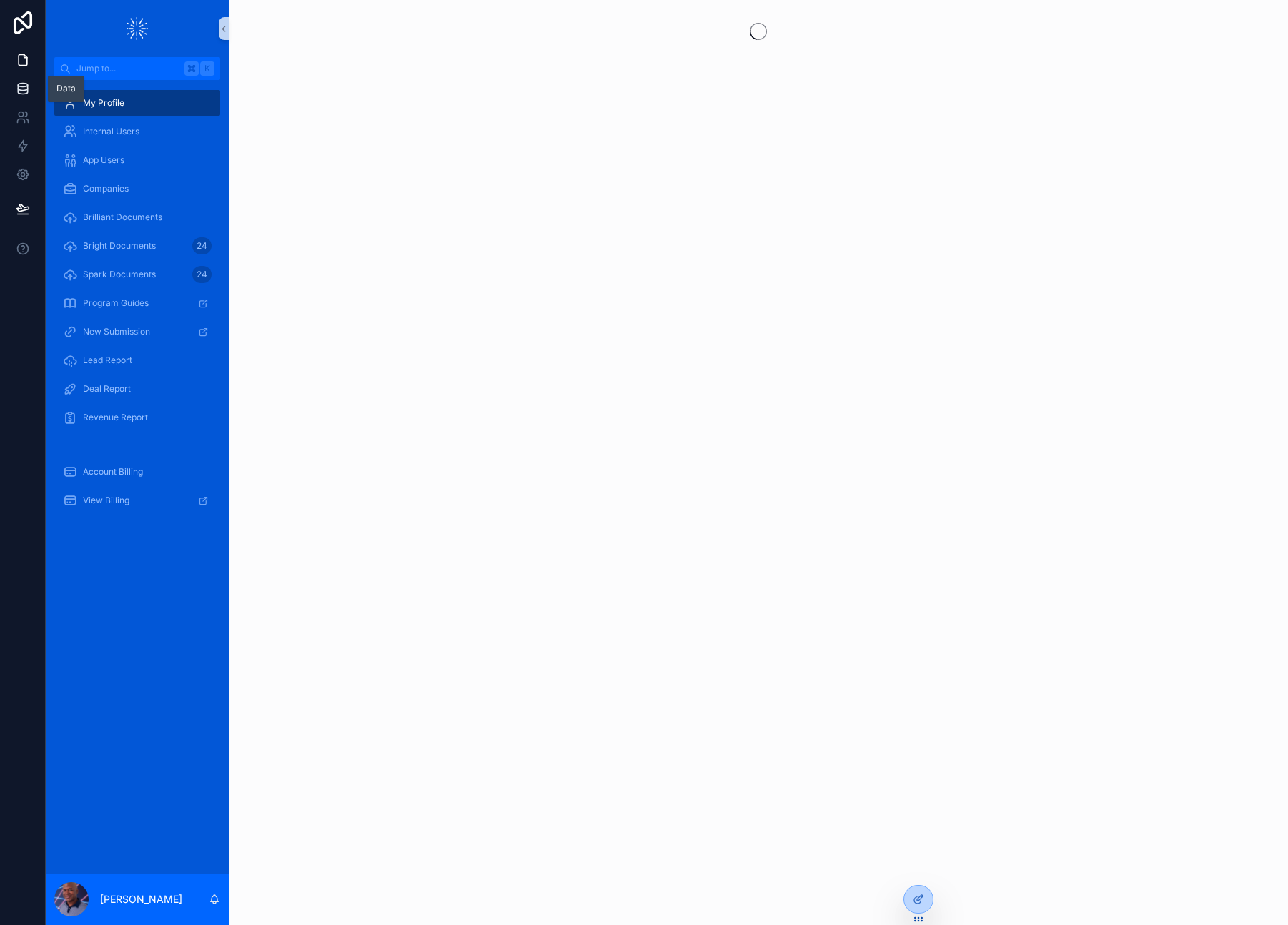
click at [21, 91] on icon at bounding box center [22, 87] width 10 height 5
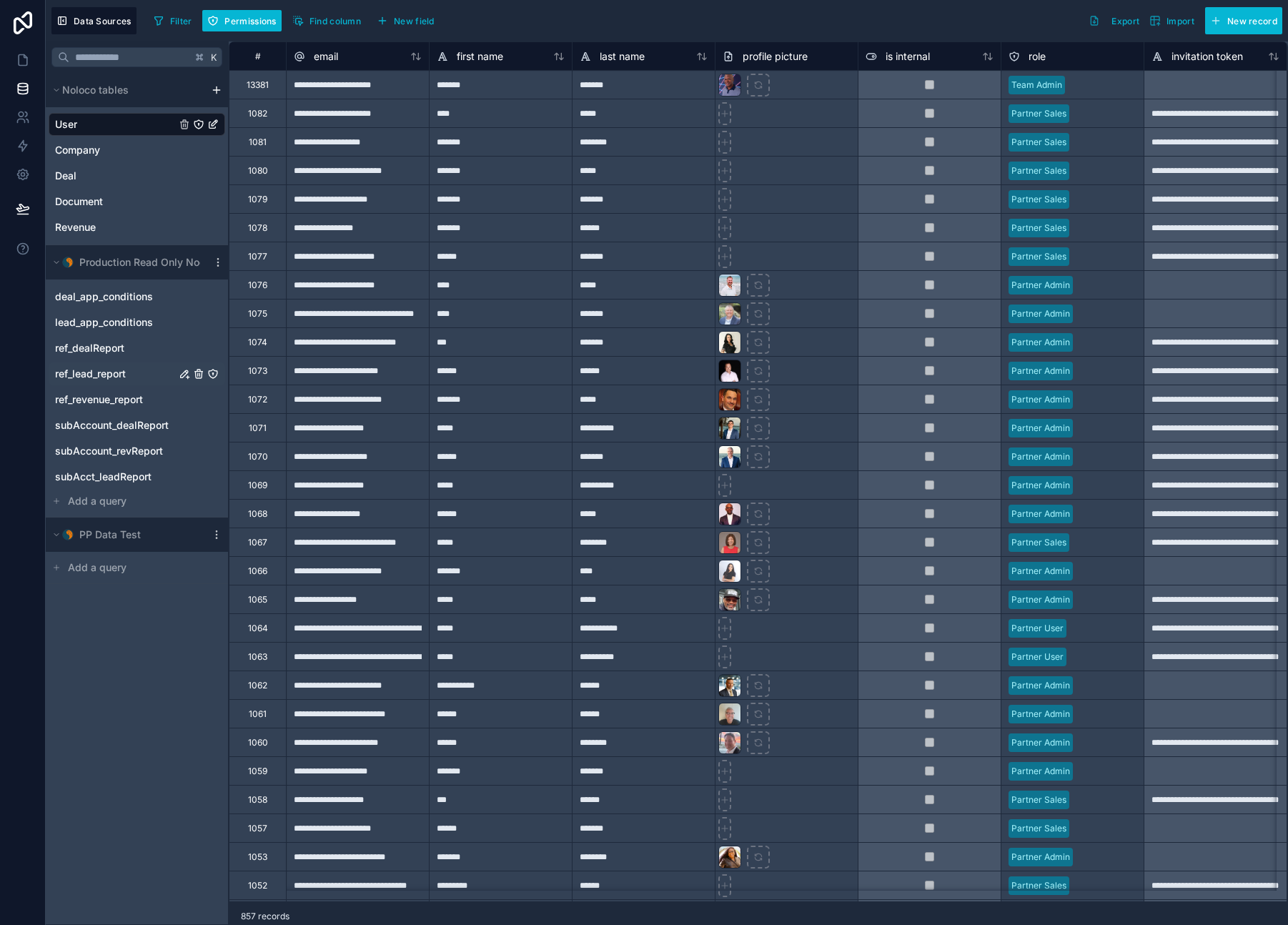
click at [80, 372] on span "ref_lead_report" at bounding box center [90, 374] width 71 height 14
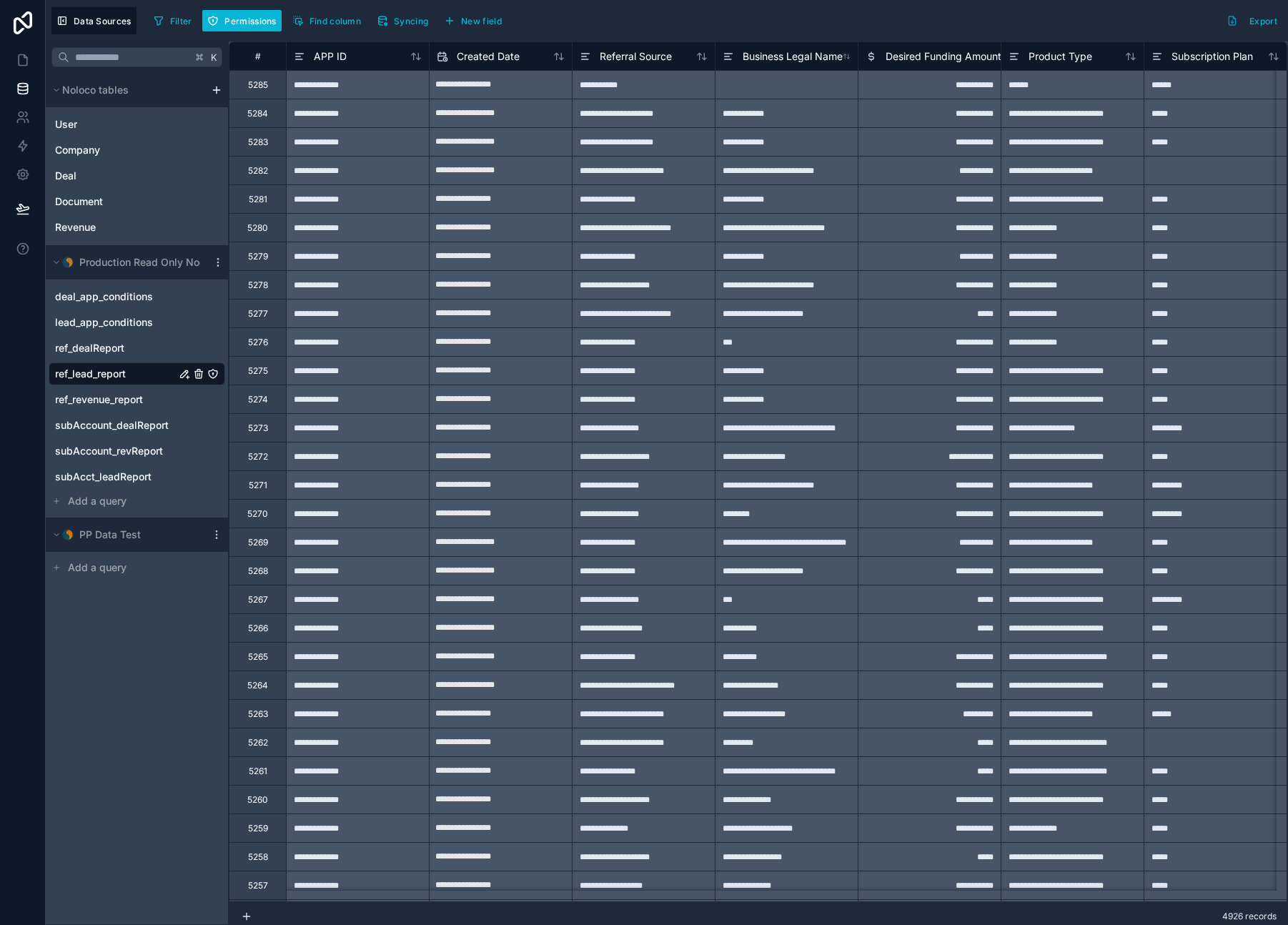
click at [182, 372] on icon "ref_lead_report" at bounding box center [184, 374] width 11 height 11
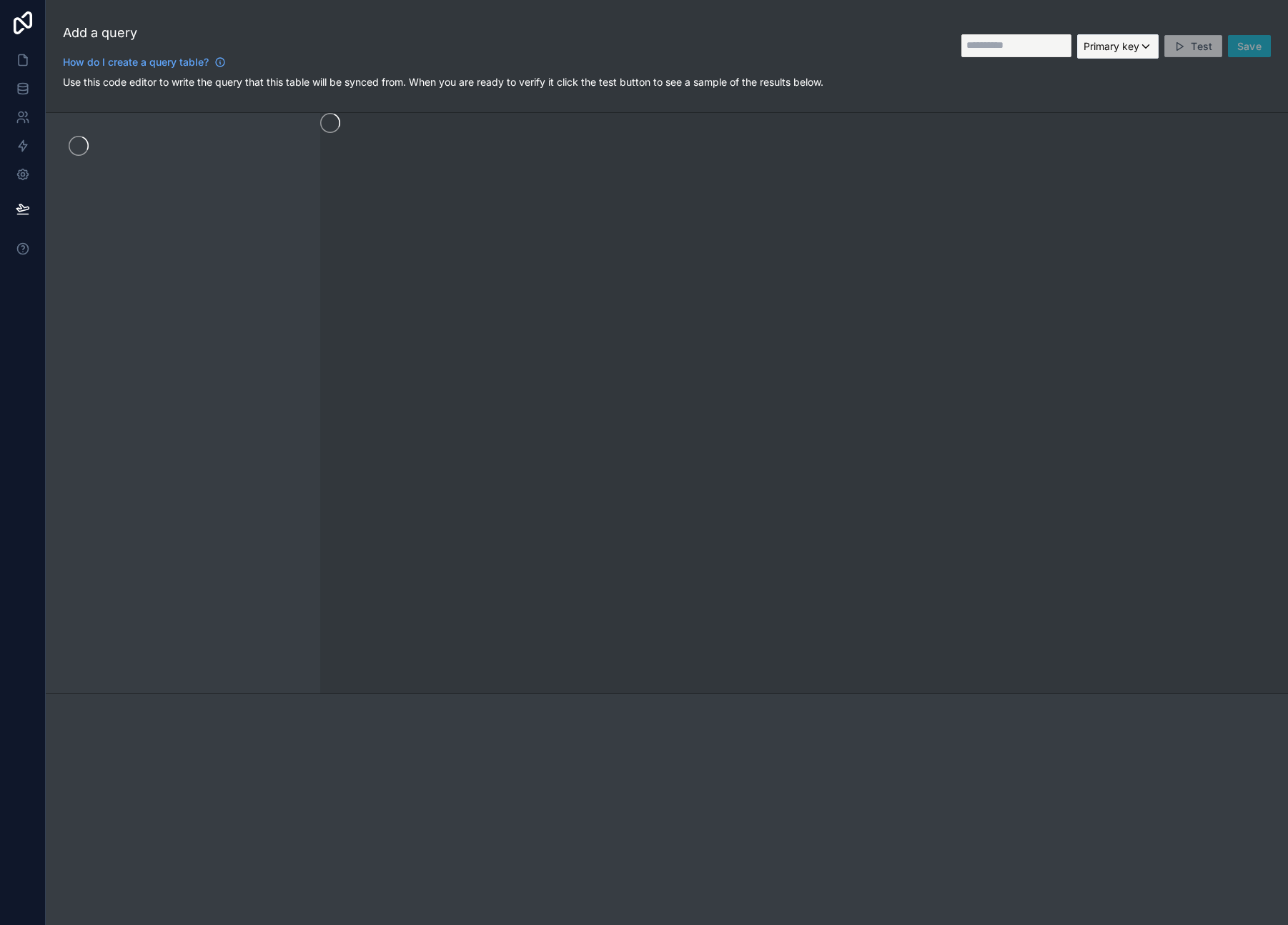
type input "**********"
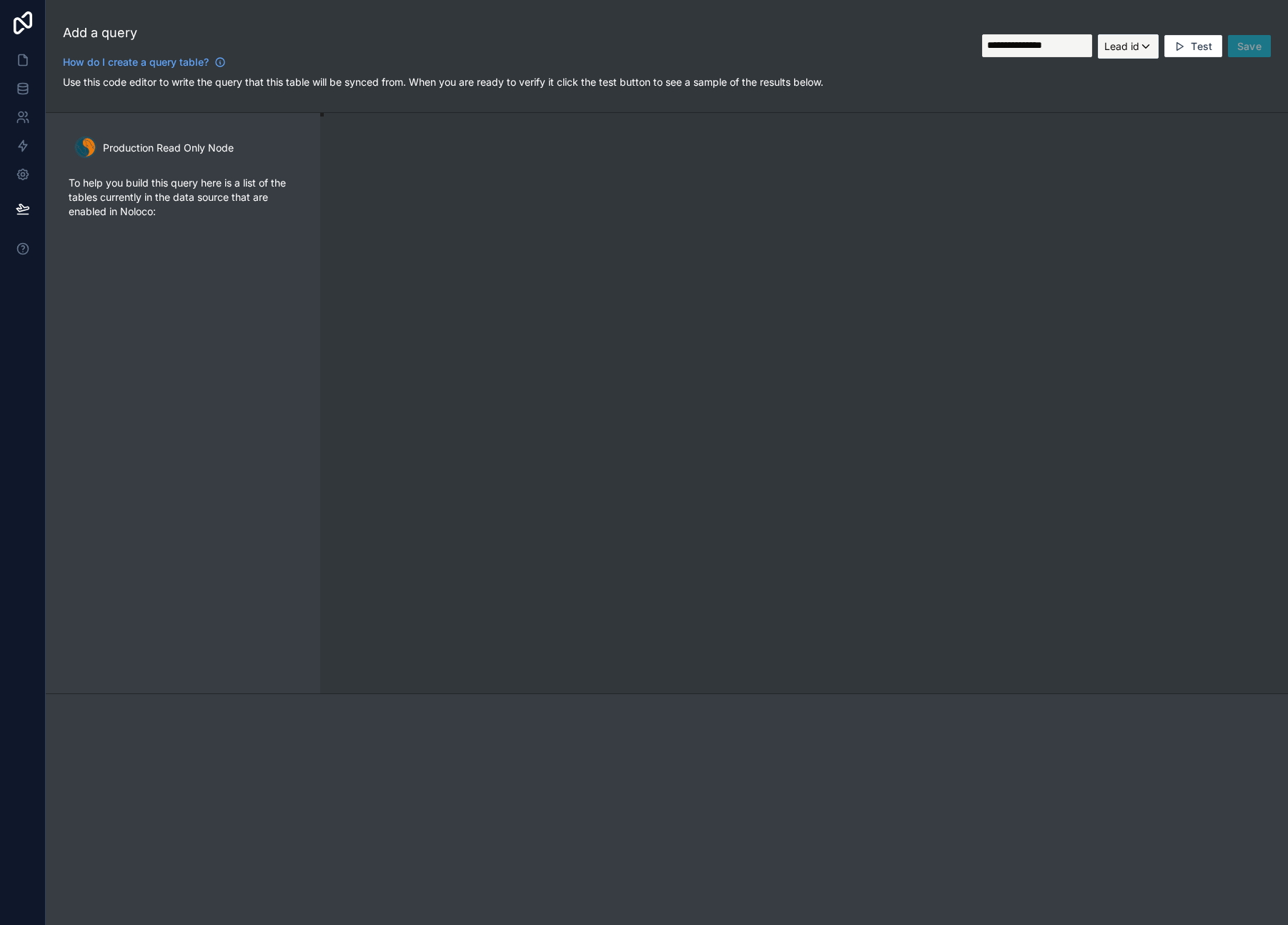
scroll to position [129, 0]
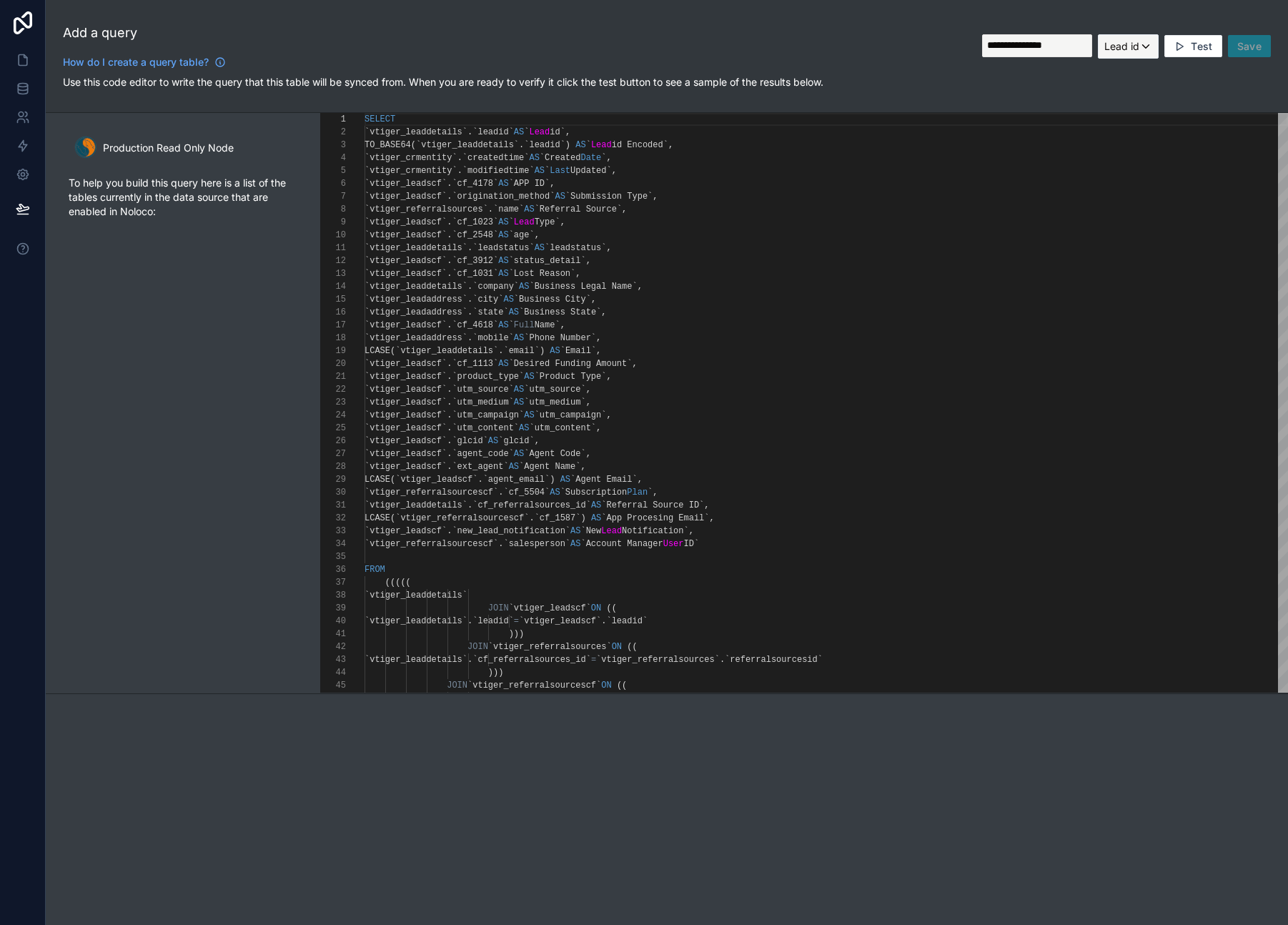
click at [488, 442] on span "`glcid`" at bounding box center [469, 440] width 35 height 10
click at [544, 441] on div "1 2 3 4 5 6 7 8 9 10 11 12 13 14 15 16 17 18 19 20 21 22 23 24 25 26 27 28 29 3…" at bounding box center [803, 403] width 967 height 580
type textarea "**********"
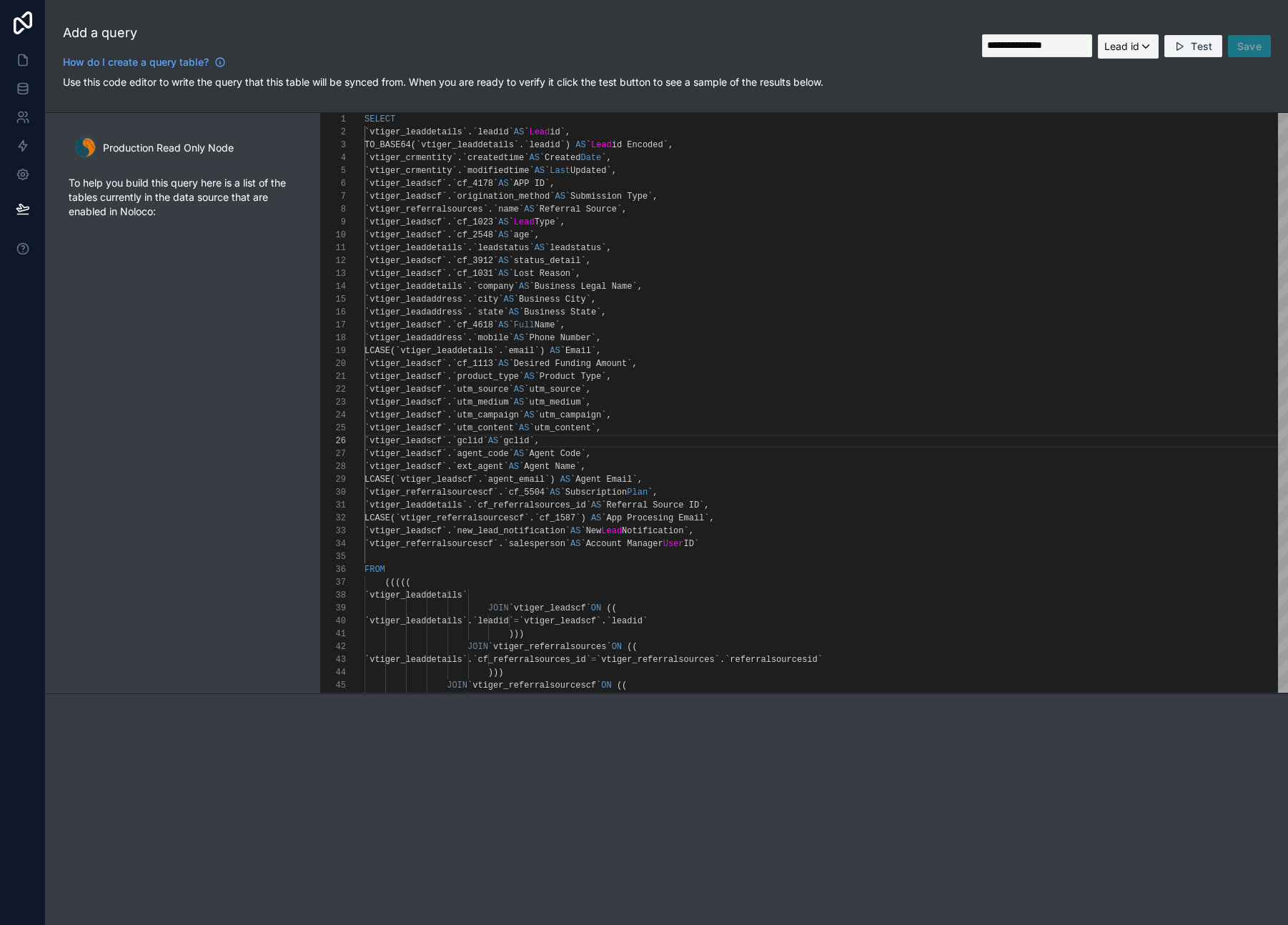
click at [1192, 50] on span "Test" at bounding box center [1201, 46] width 21 height 13
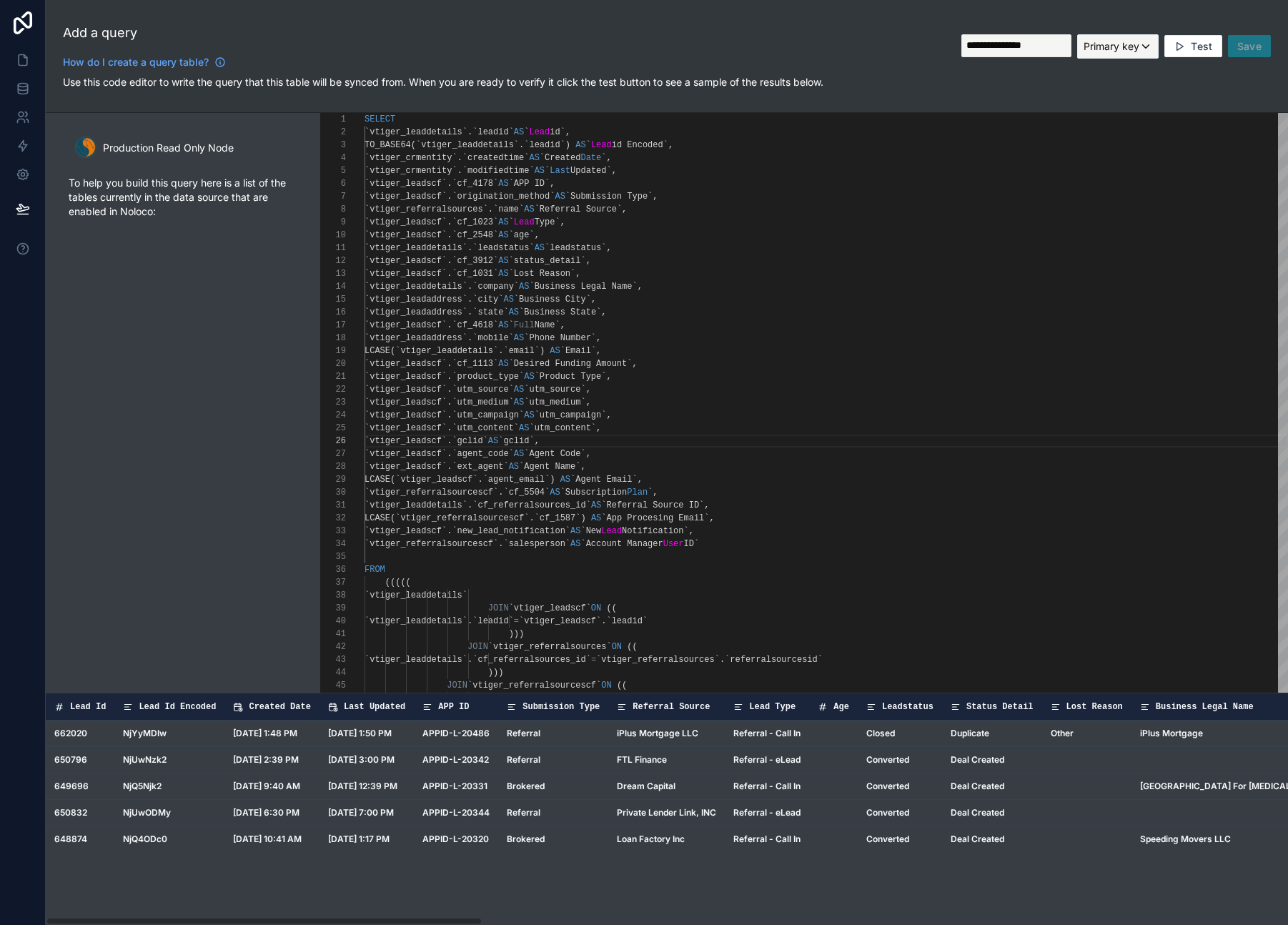
click at [1258, 47] on div "**********" at bounding box center [1116, 46] width 309 height 47
click at [1141, 46] on div "Primary key" at bounding box center [1118, 47] width 80 height 23
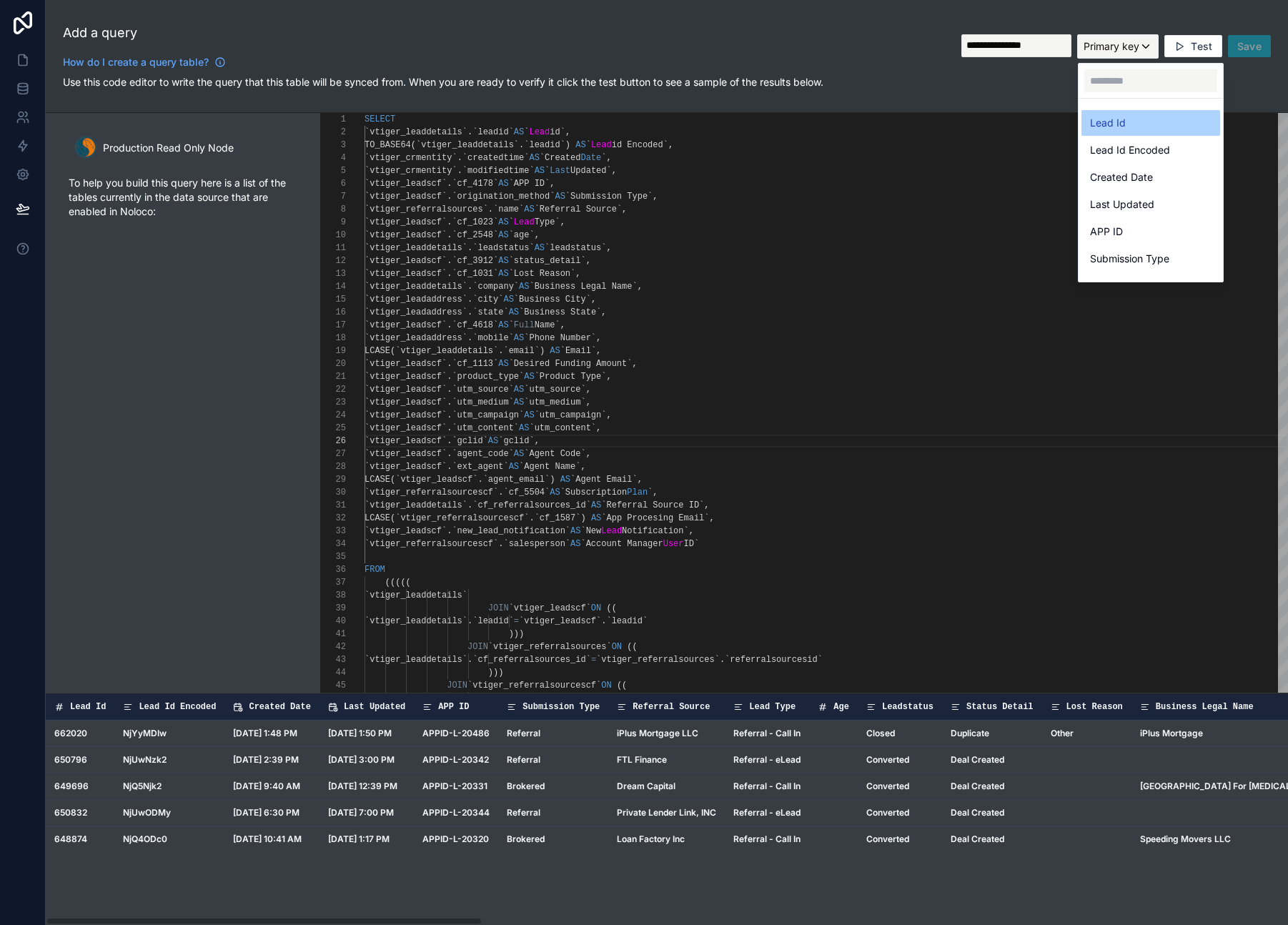
click at [1122, 121] on span "Lead Id" at bounding box center [1108, 122] width 35 height 17
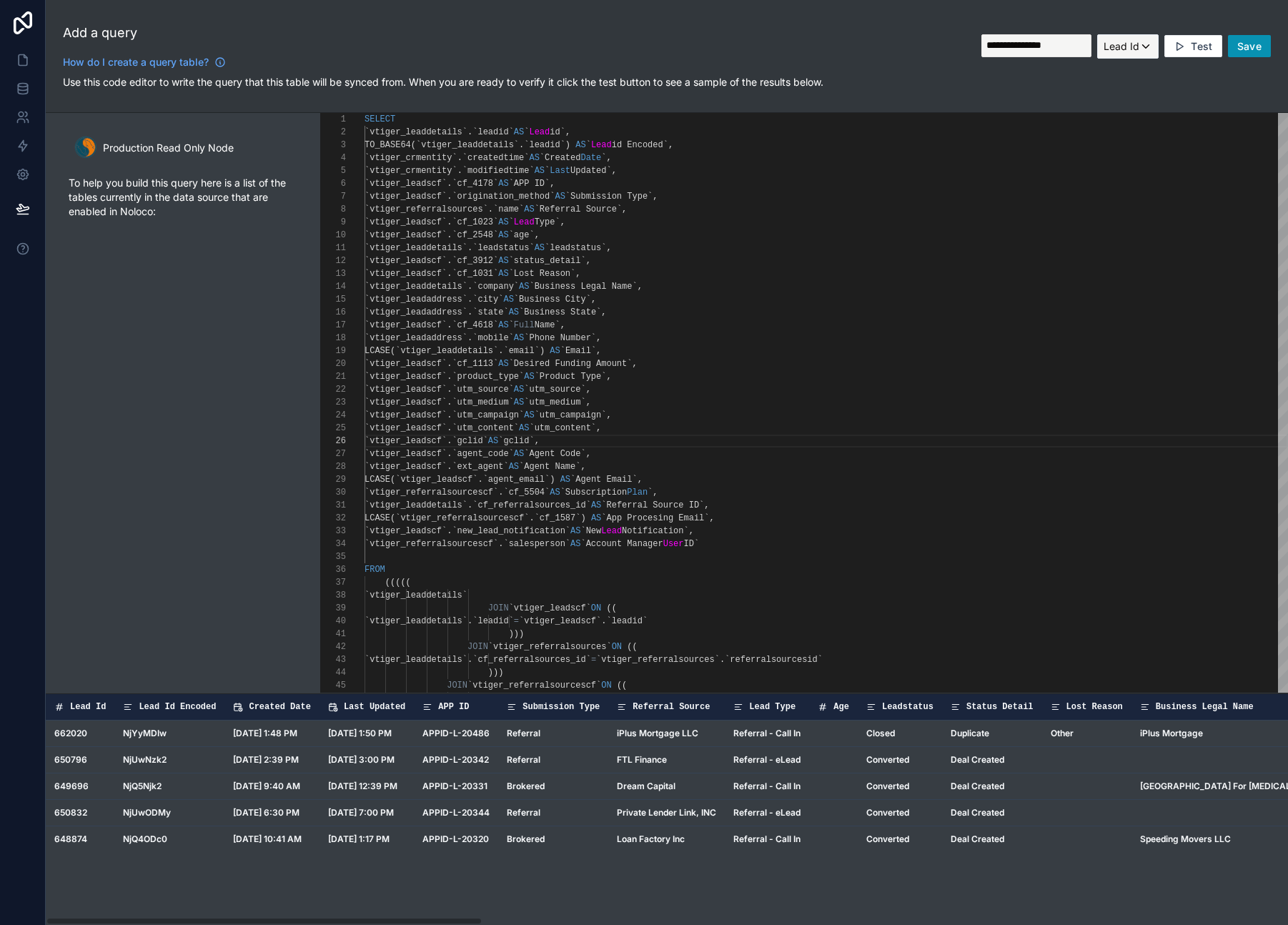
click at [1243, 47] on span "Save" at bounding box center [1249, 46] width 25 height 13
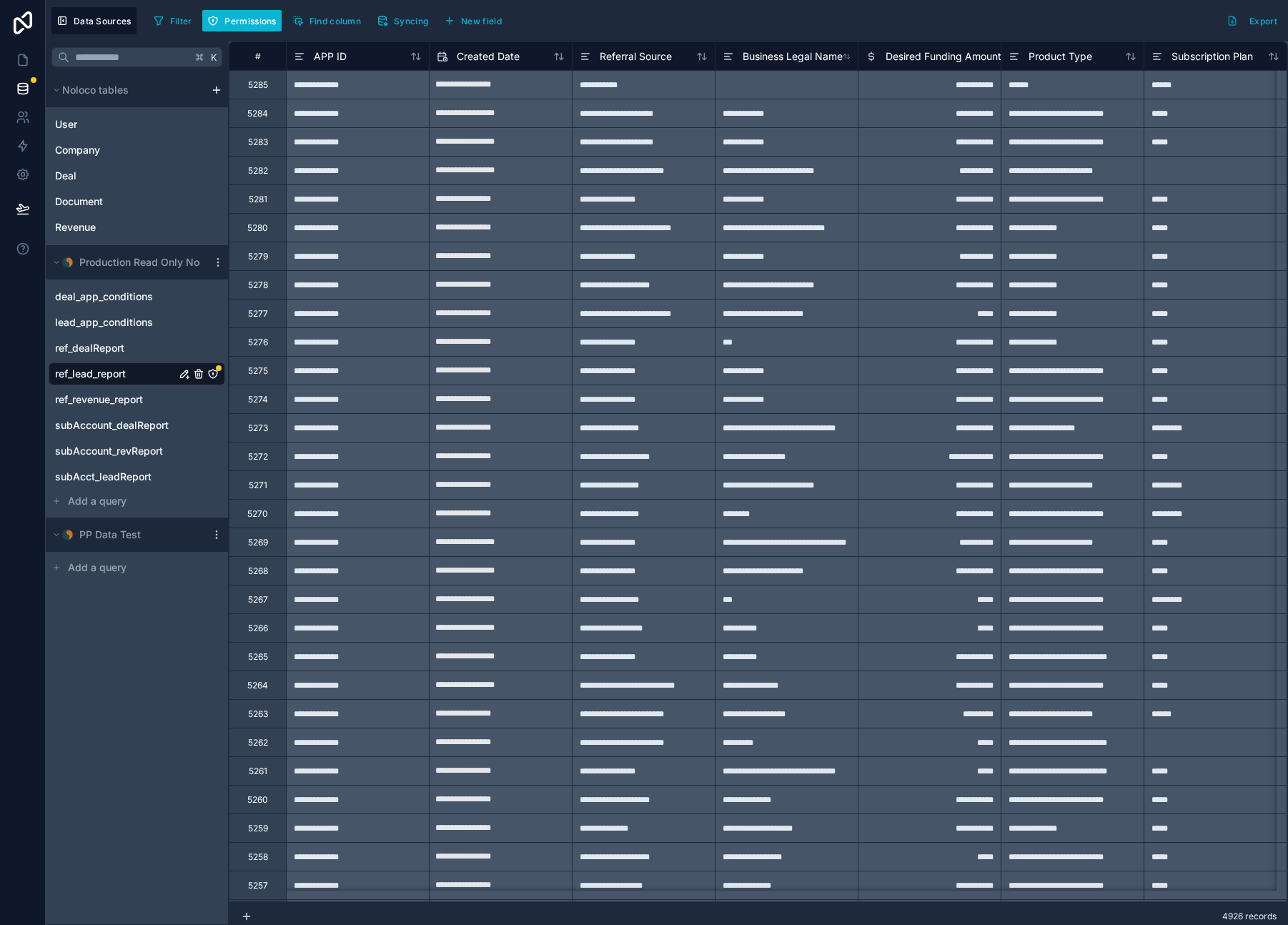
click at [214, 372] on icon "ref_lead_report" at bounding box center [213, 374] width 11 height 11
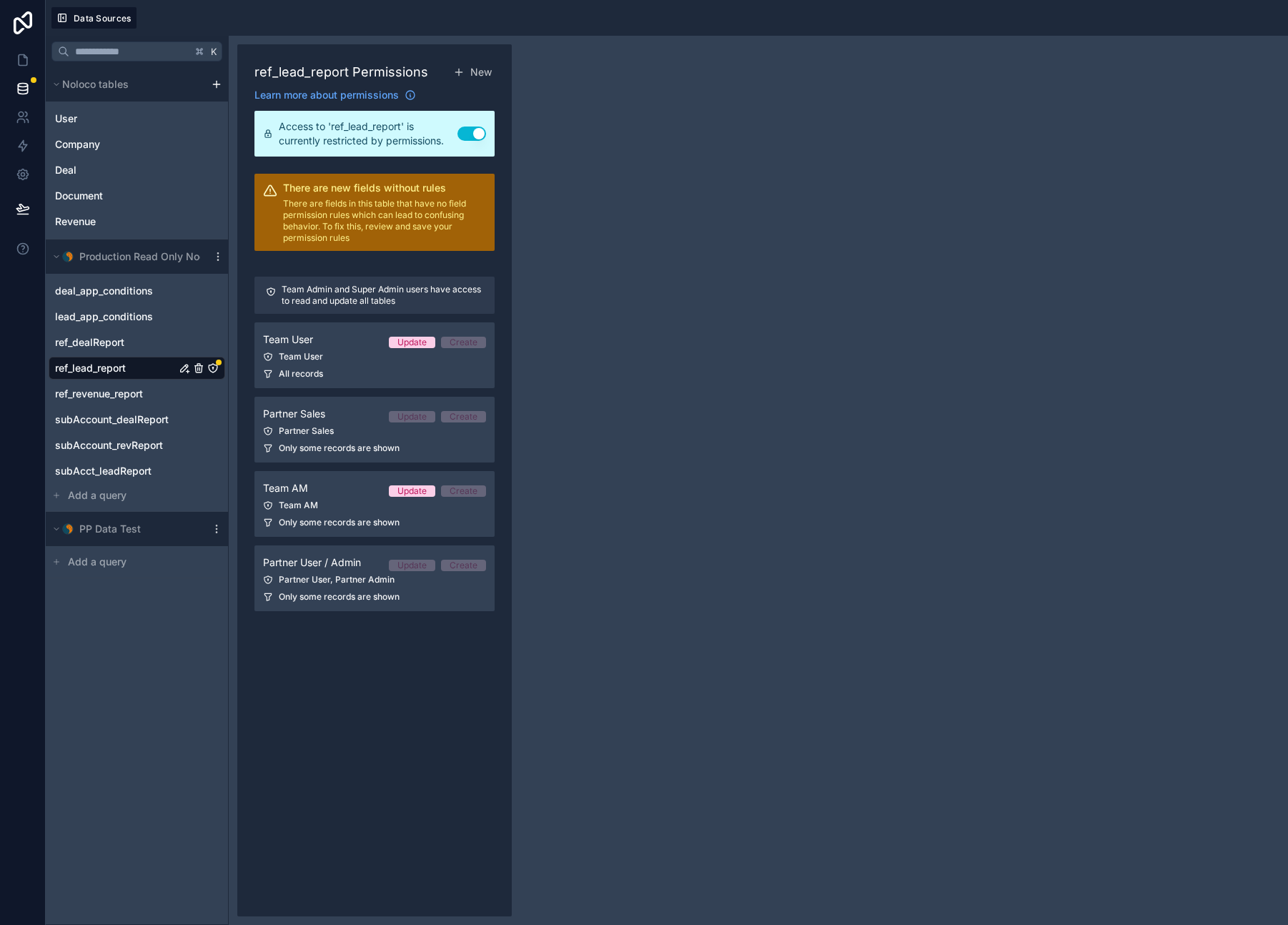
click at [433, 186] on h2 "There are new fields without rules" at bounding box center [384, 188] width 203 height 14
click at [377, 345] on div "Team User Update Create" at bounding box center [375, 339] width 223 height 17
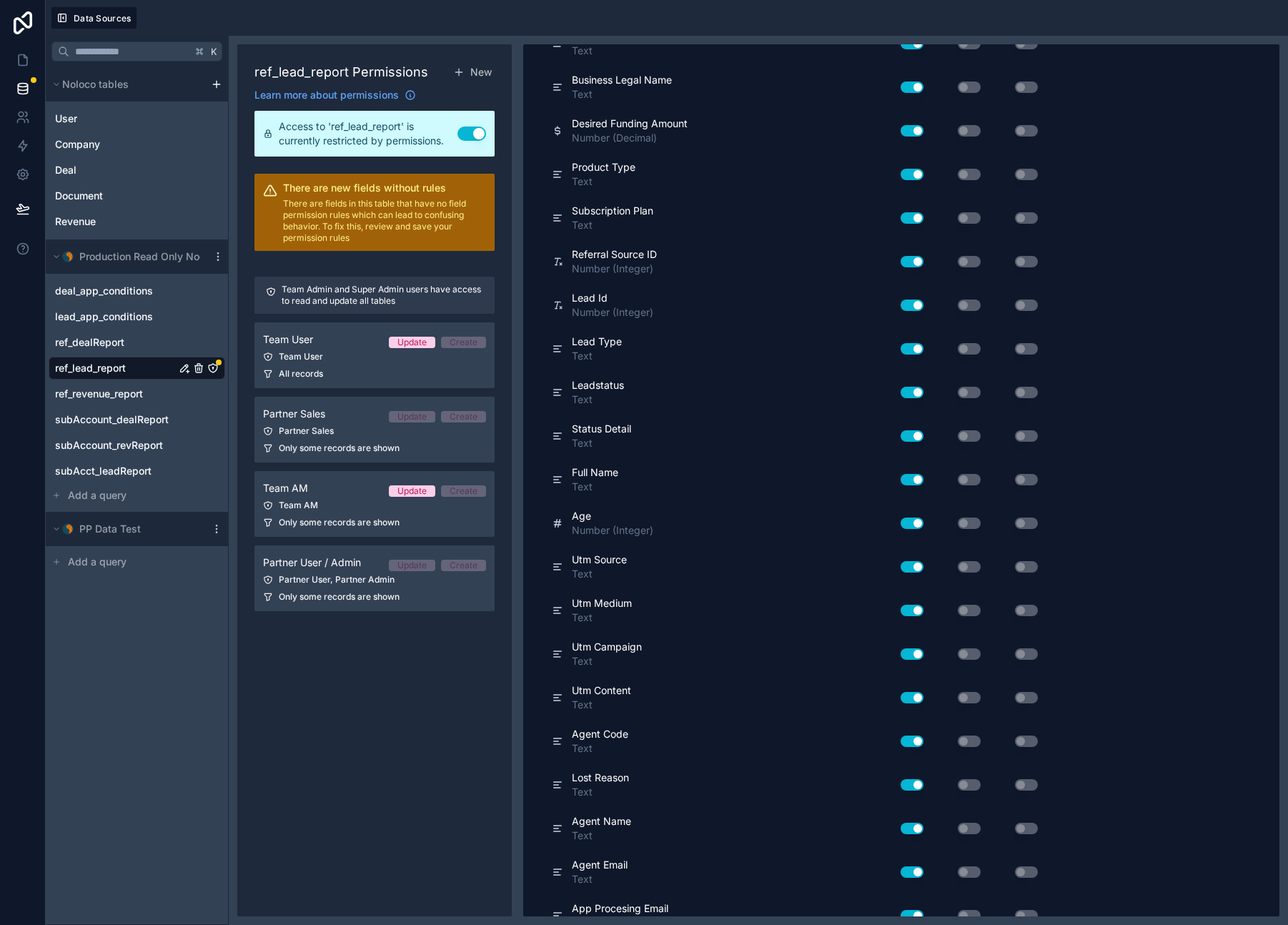
scroll to position [812, 0]
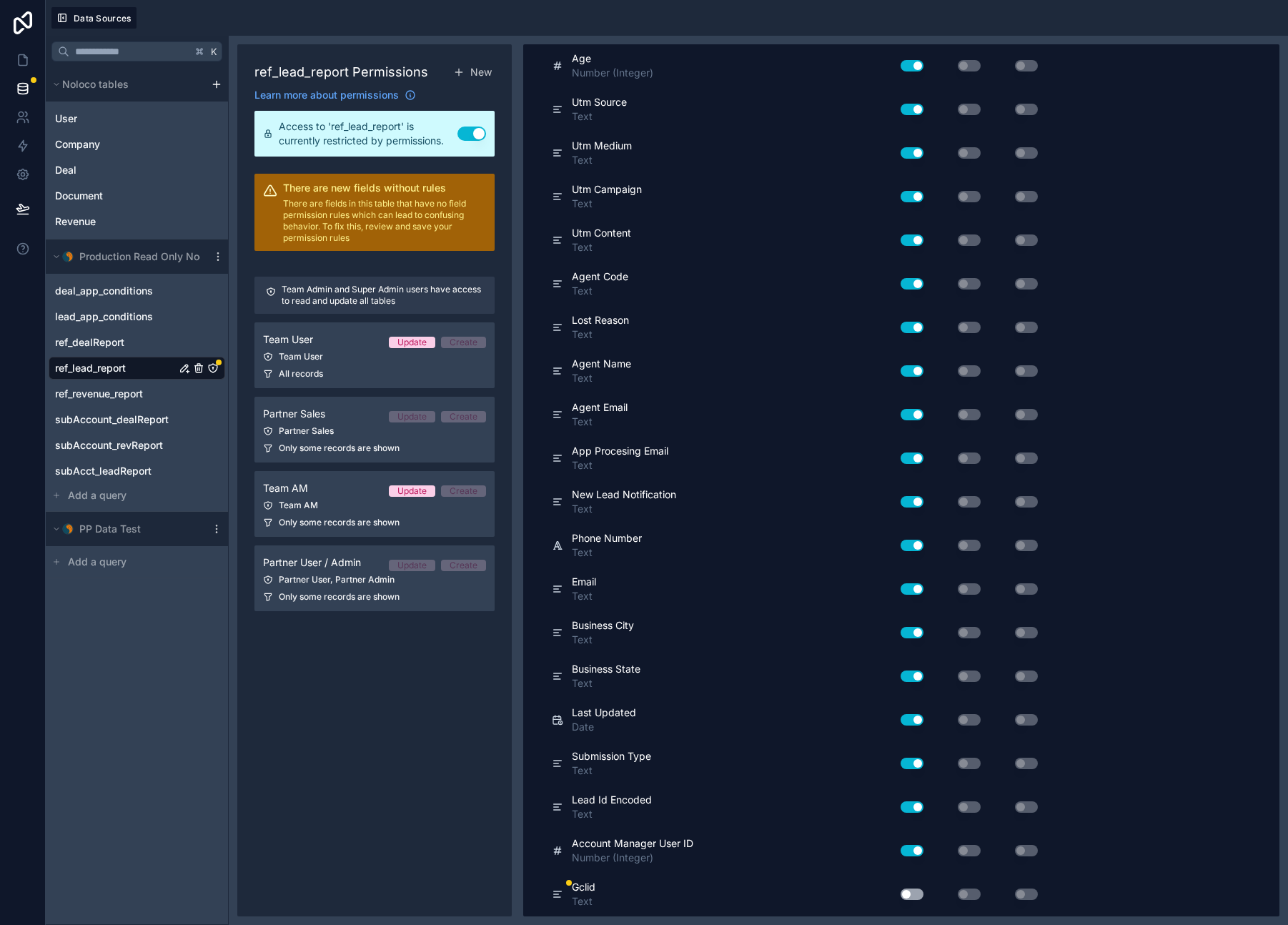
click at [914, 897] on button "Use setting" at bounding box center [912, 894] width 23 height 11
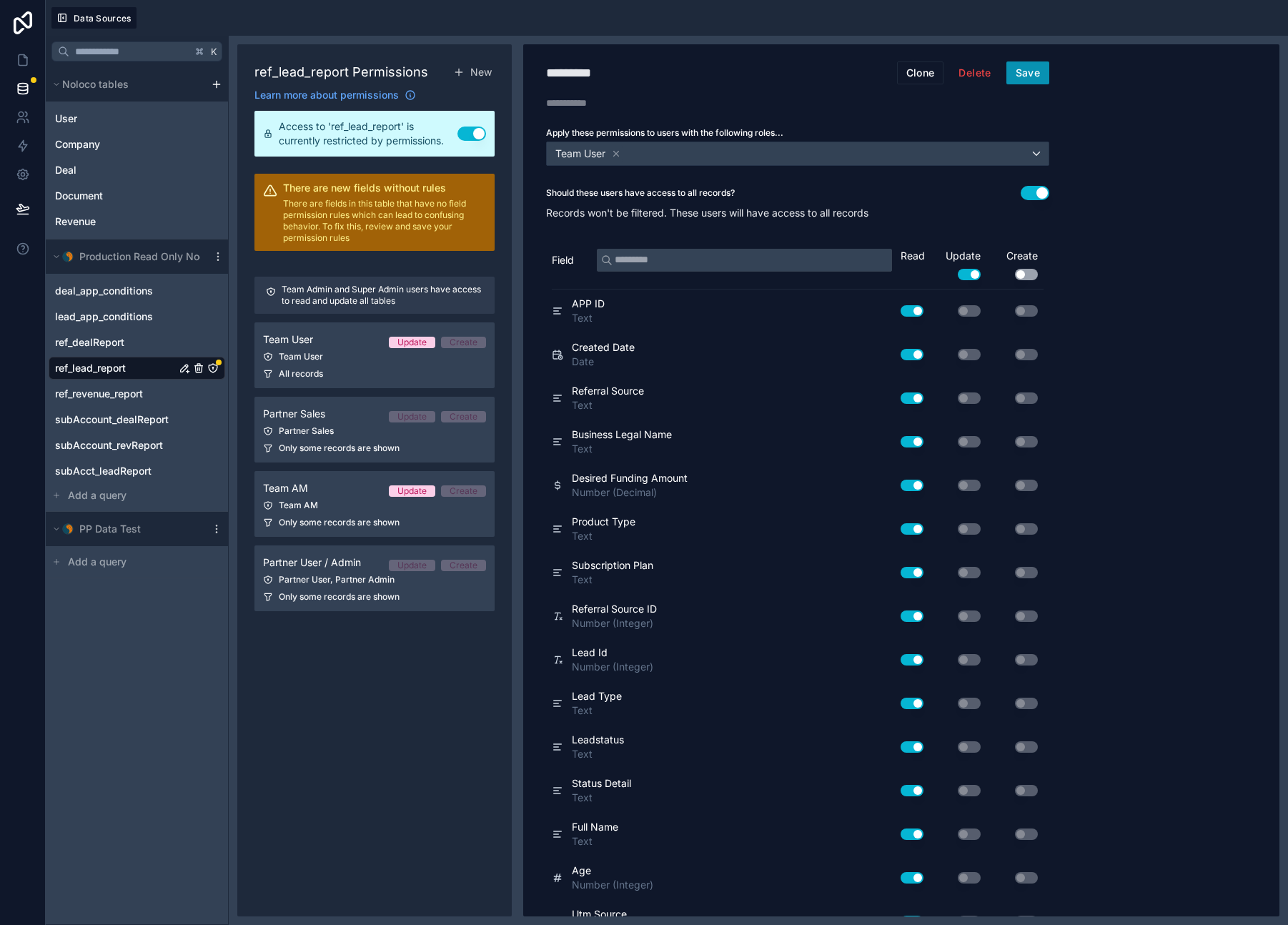
click at [1039, 73] on button "Save" at bounding box center [1027, 73] width 43 height 23
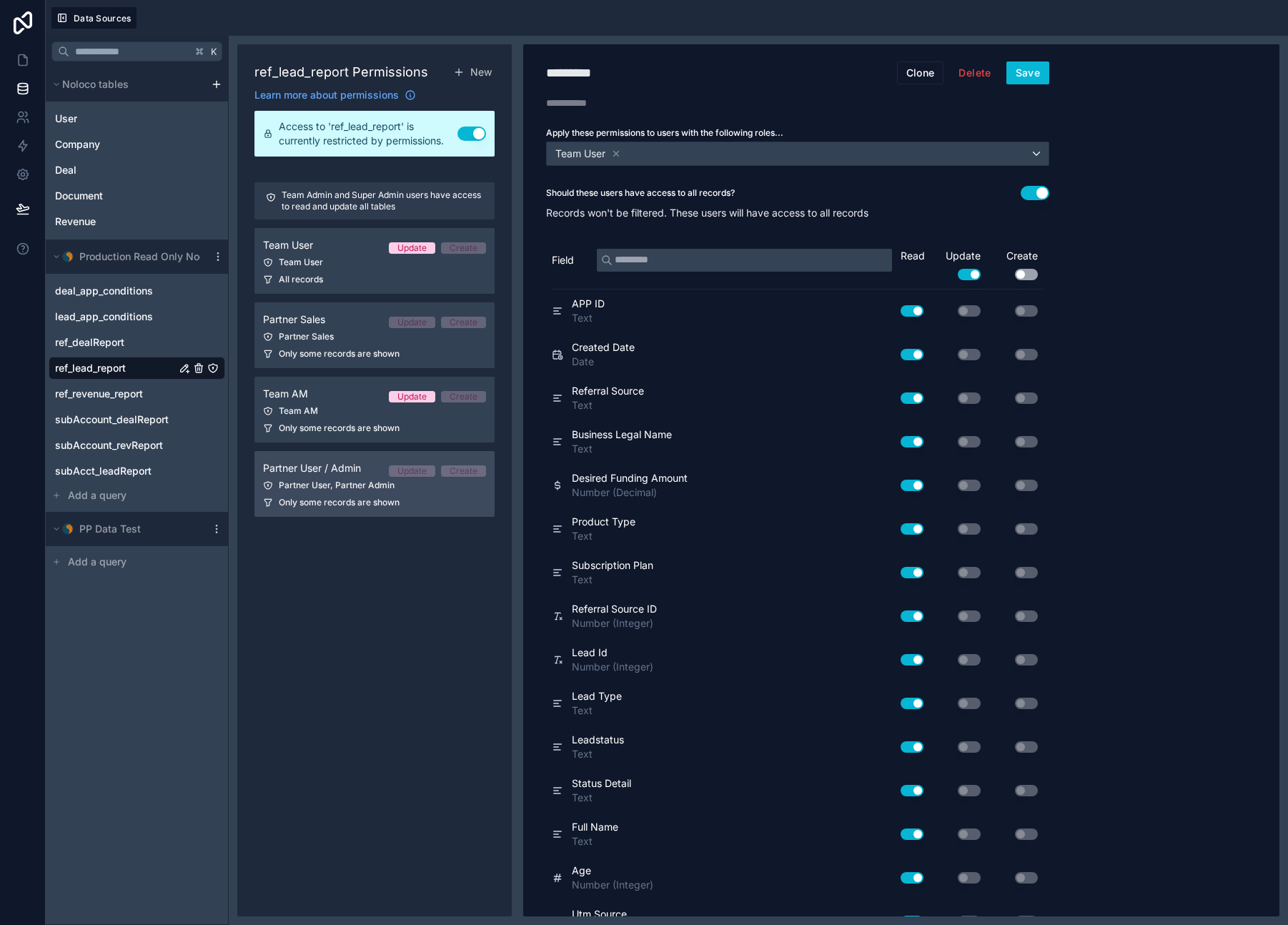
click at [354, 500] on span "Only some records are shown" at bounding box center [338, 502] width 121 height 11
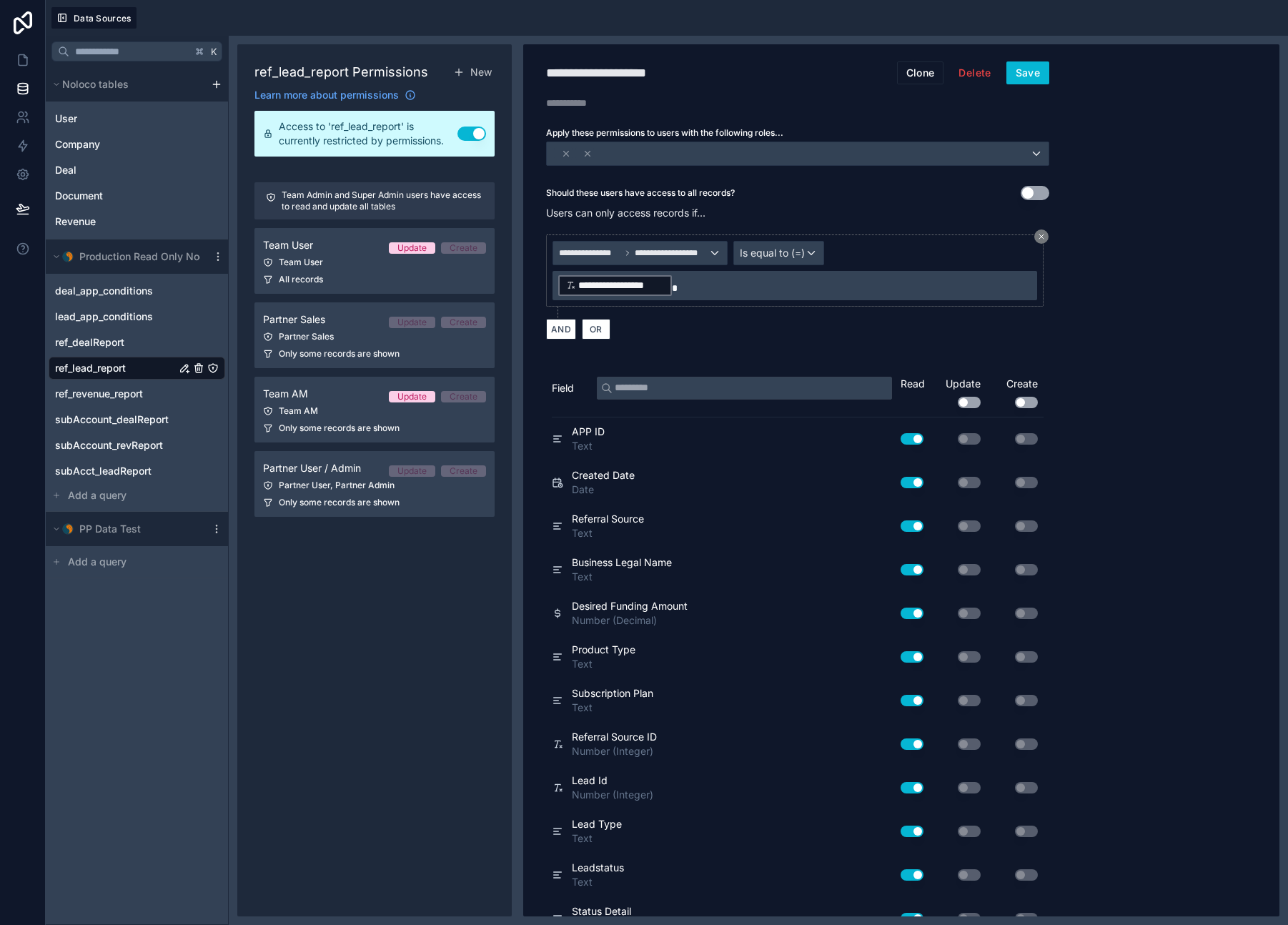
scroll to position [940, 0]
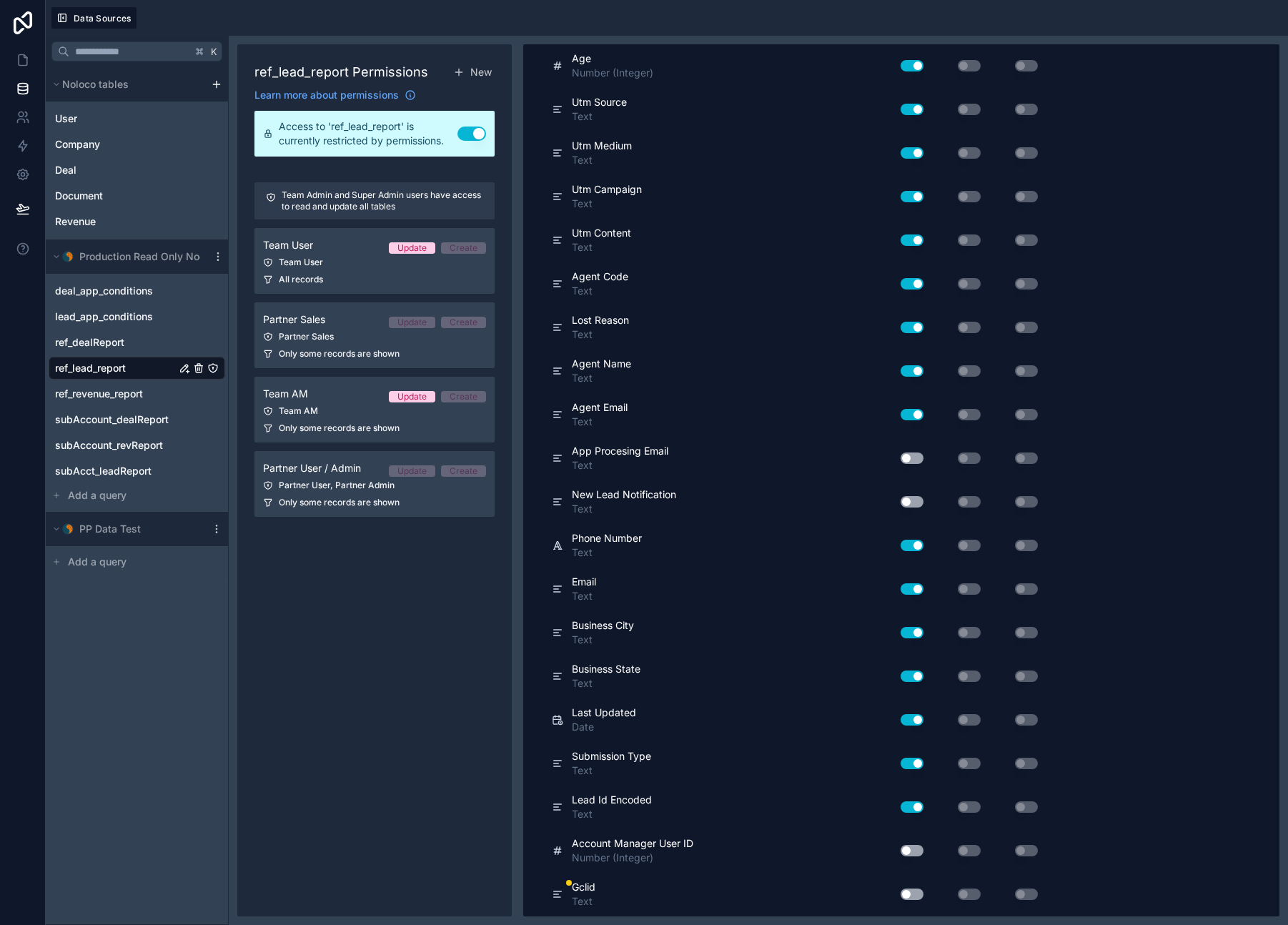
click at [911, 898] on button "Use setting" at bounding box center [912, 894] width 23 height 11
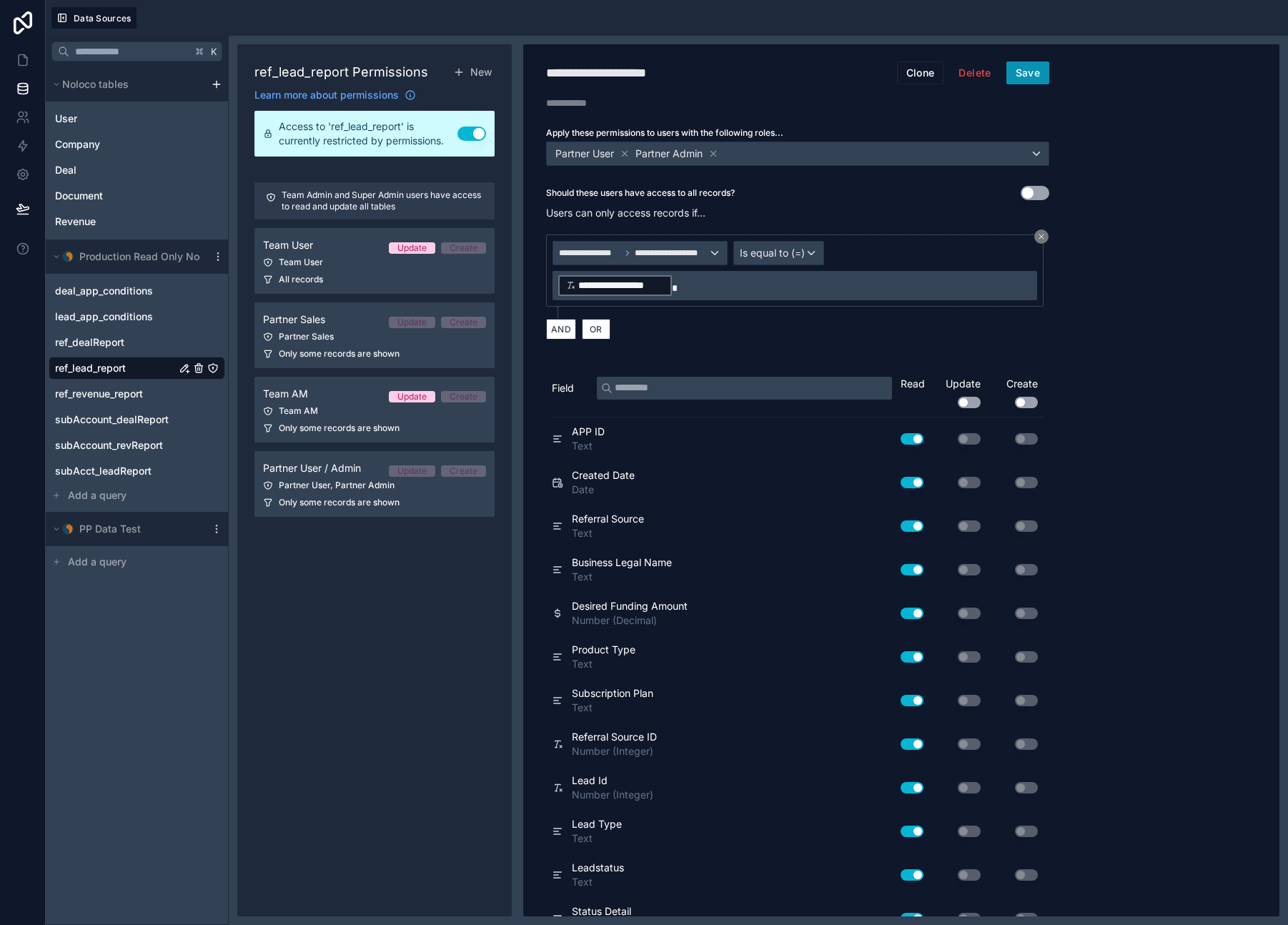
click at [1036, 77] on button "Save" at bounding box center [1027, 73] width 43 height 23
click at [19, 57] on icon at bounding box center [23, 60] width 14 height 14
